Goal: Transaction & Acquisition: Purchase product/service

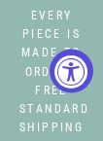
select select "3"
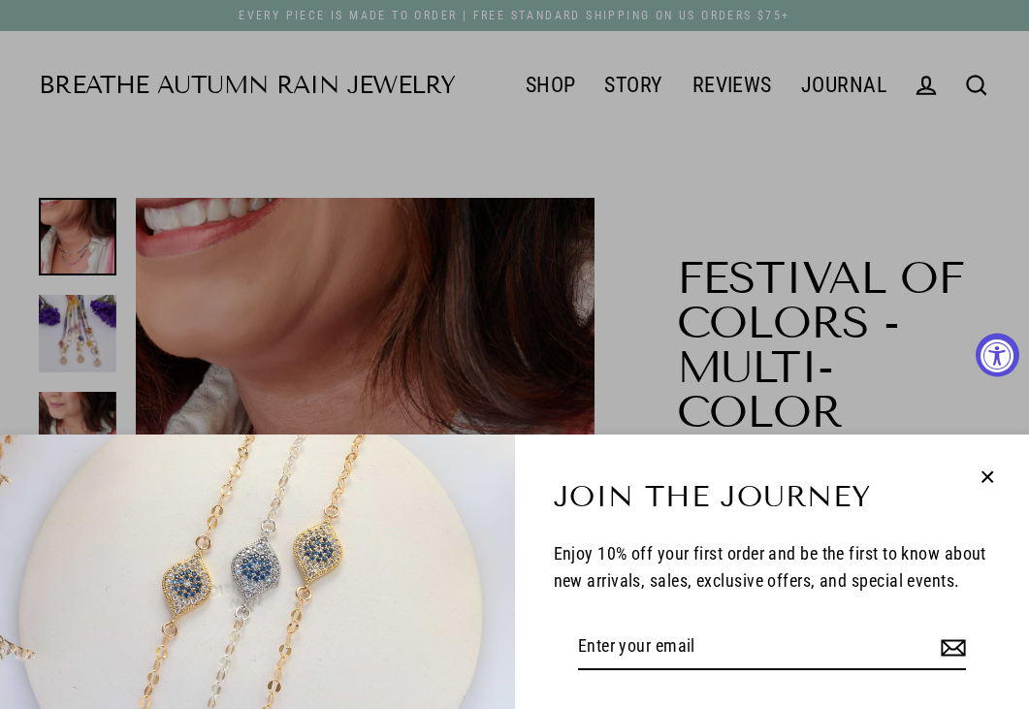
click at [102, 140] on icon "button" at bounding box center [987, 477] width 25 height 25
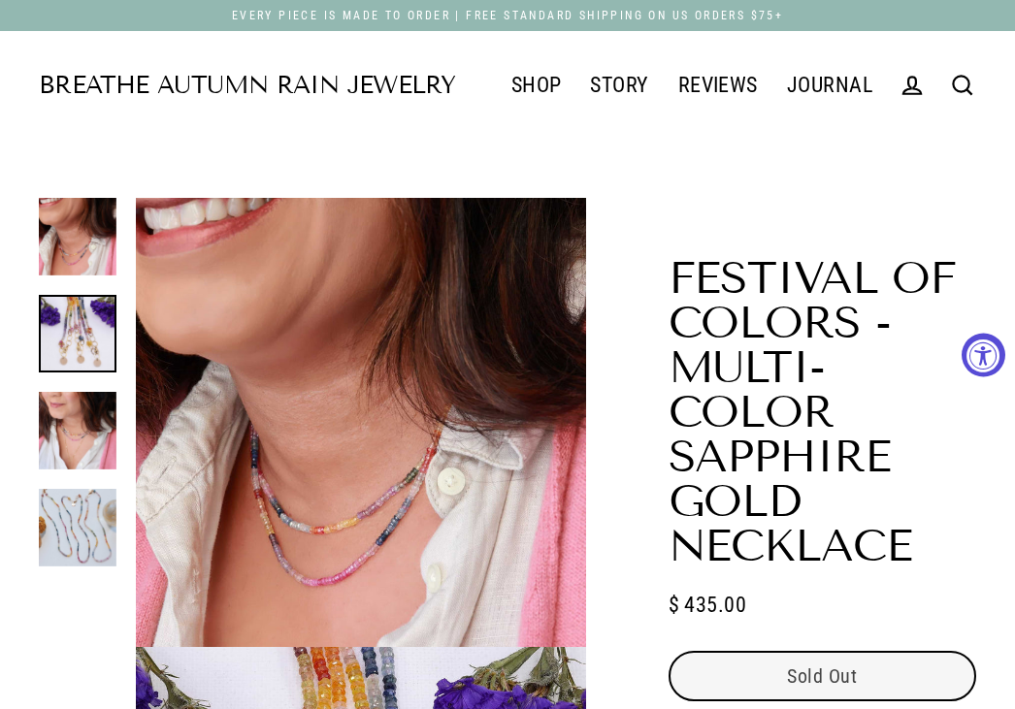
click at [102, 81] on link "Breathe Autumn Rain Jewelry" at bounding box center [247, 86] width 416 height 24
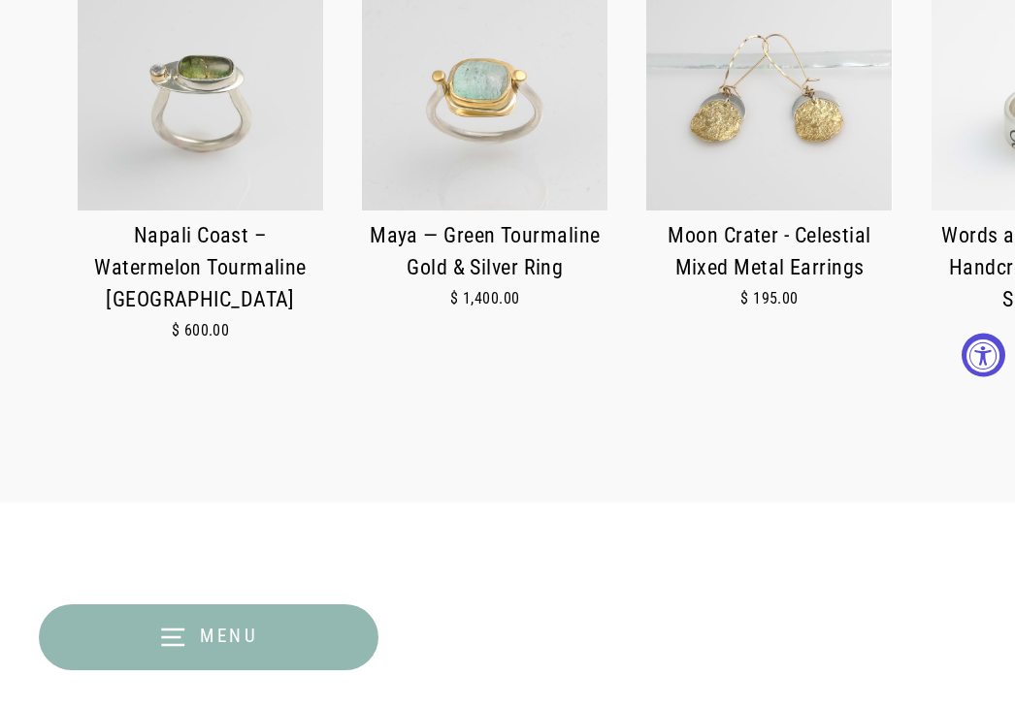
scroll to position [873, 0]
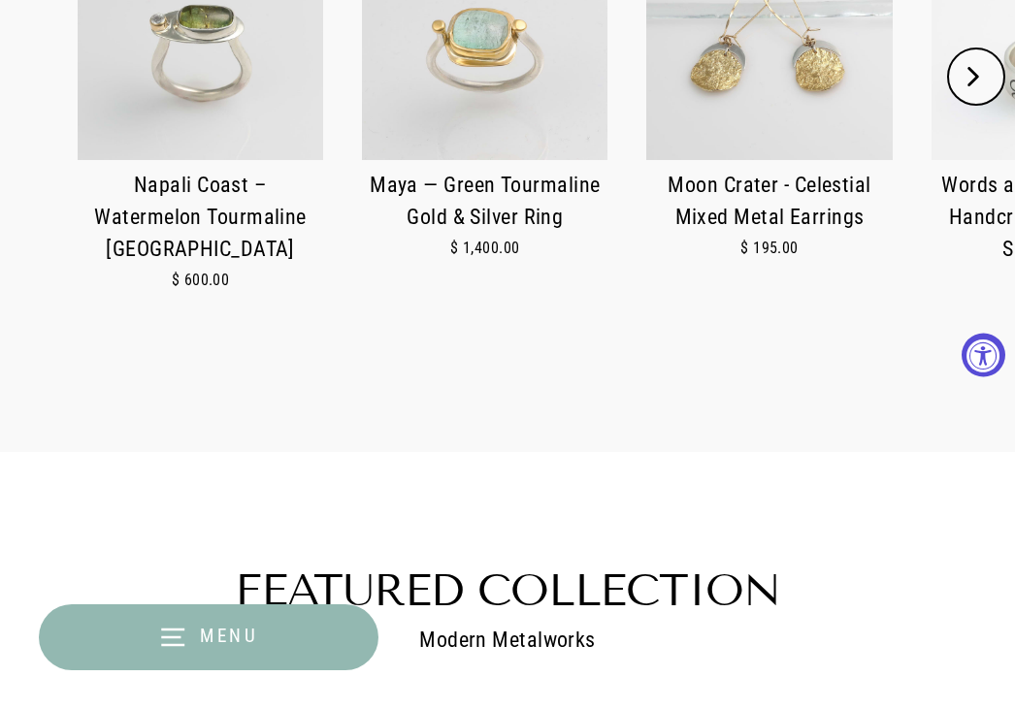
click at [535, 108] on img at bounding box center [484, 37] width 245 height 245
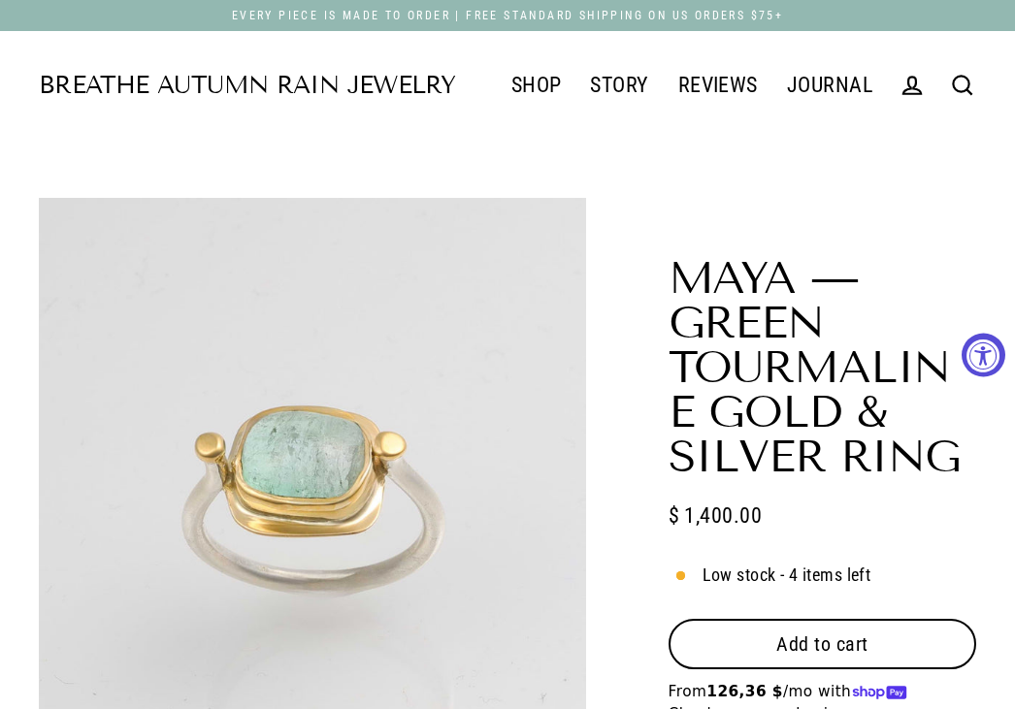
select select "3"
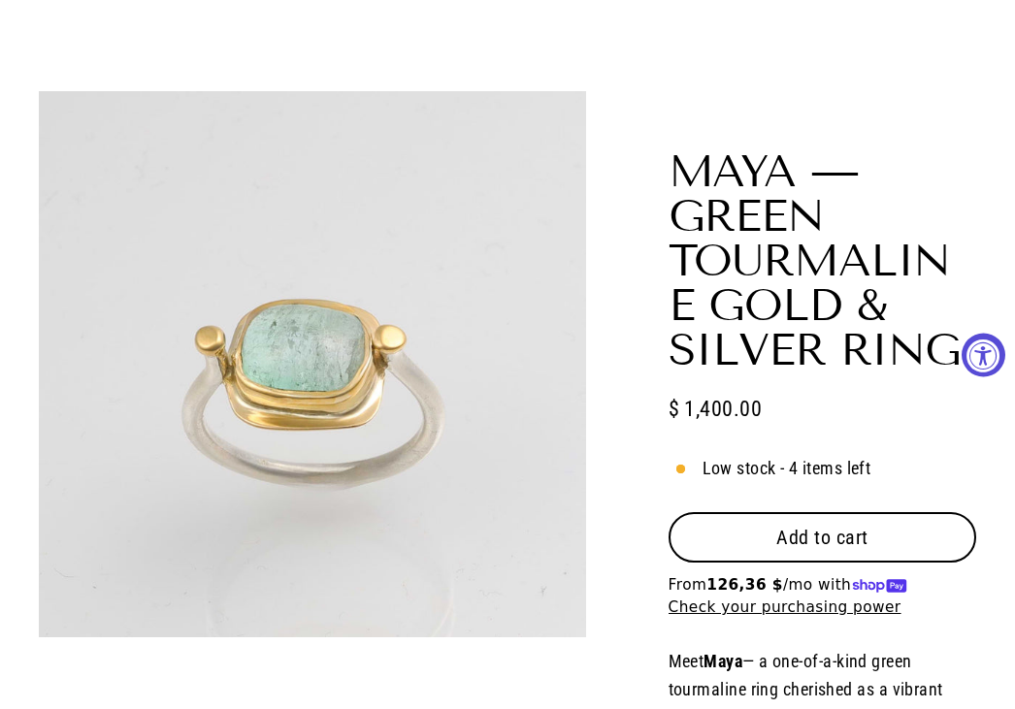
scroll to position [291, 0]
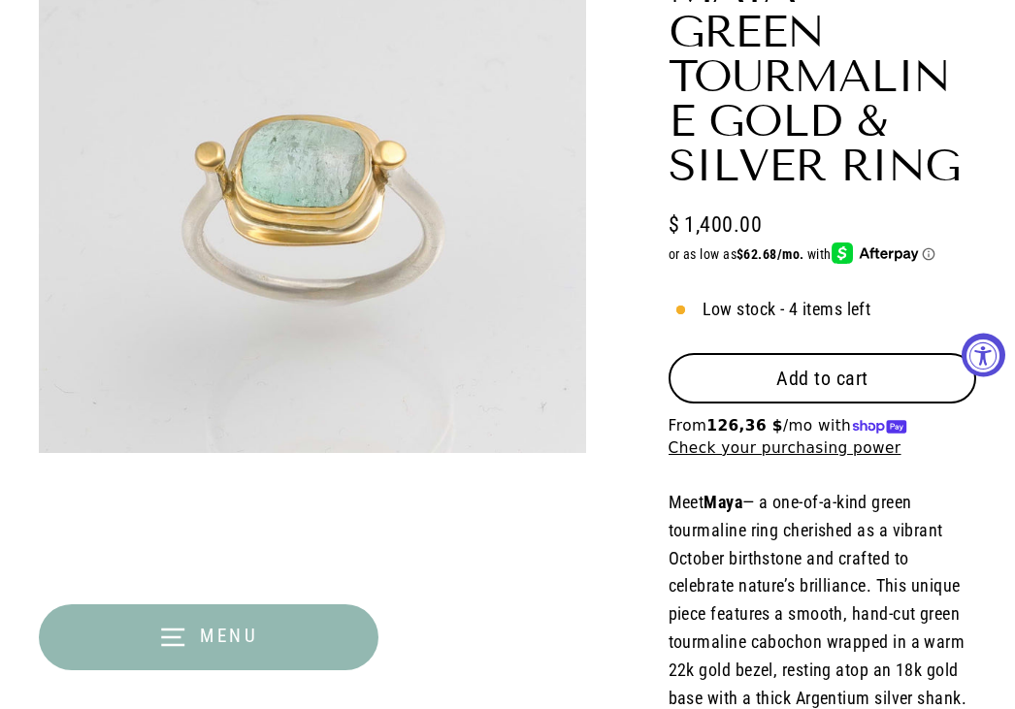
click at [946, 383] on button "Add to cart" at bounding box center [822, 378] width 308 height 50
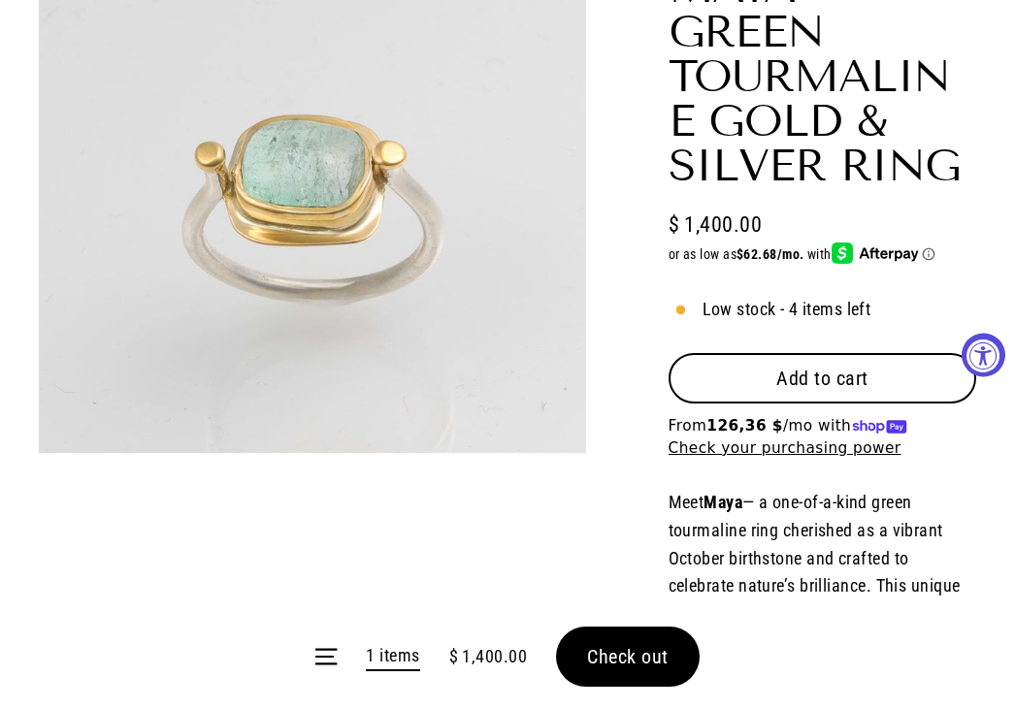
click at [799, 374] on span "Add to cart" at bounding box center [822, 378] width 92 height 23
click at [663, 656] on span "Check out" at bounding box center [627, 656] width 81 height 23
